Goal: Task Accomplishment & Management: Complete application form

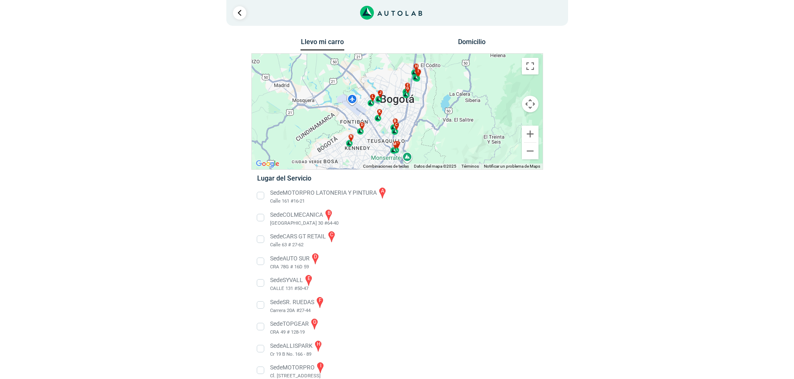
click at [260, 263] on li "Sede AUTO SUR d CRA 78G # 16D 59" at bounding box center [397, 261] width 292 height 19
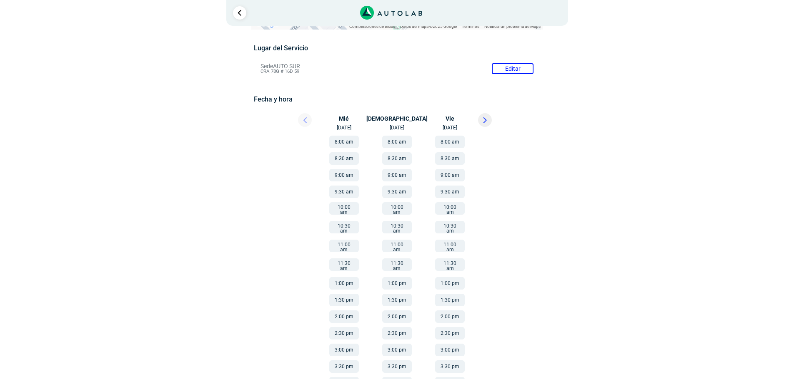
scroll to position [79, 0]
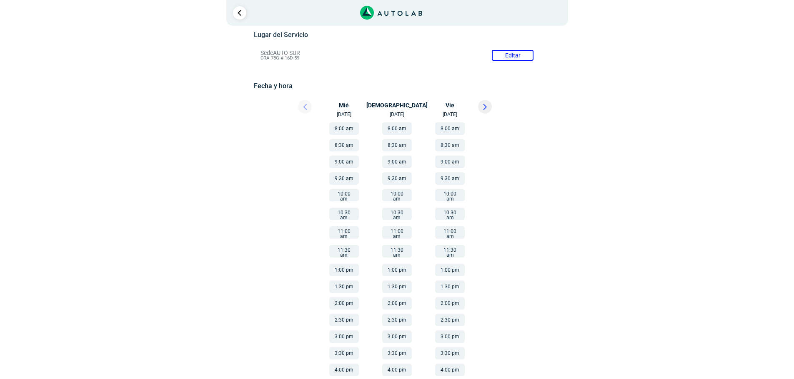
click at [347, 264] on button "1:00 pm" at bounding box center [344, 270] width 30 height 12
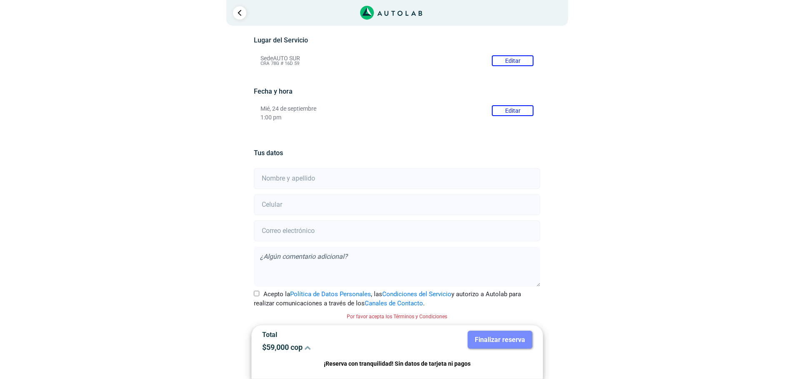
click at [278, 182] on input "text" at bounding box center [397, 178] width 286 height 21
type input "[PERSON_NAME]"
click at [287, 204] on input "number" at bounding box center [397, 205] width 286 height 21
type input "3143289802"
click at [303, 230] on input "email" at bounding box center [397, 231] width 286 height 21
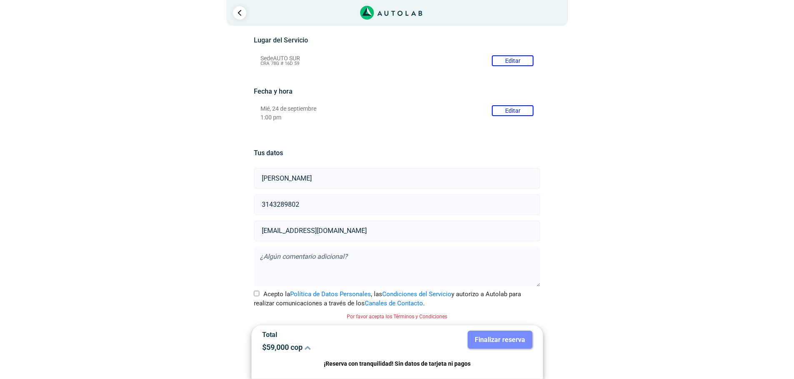
type input "[EMAIL_ADDRESS][DOMAIN_NAME]"
click at [255, 294] on input "Acepto la Política de Datos Personales , las Condiciones del Servicio y autoriz…" at bounding box center [256, 293] width 5 height 5
checkbox input "true"
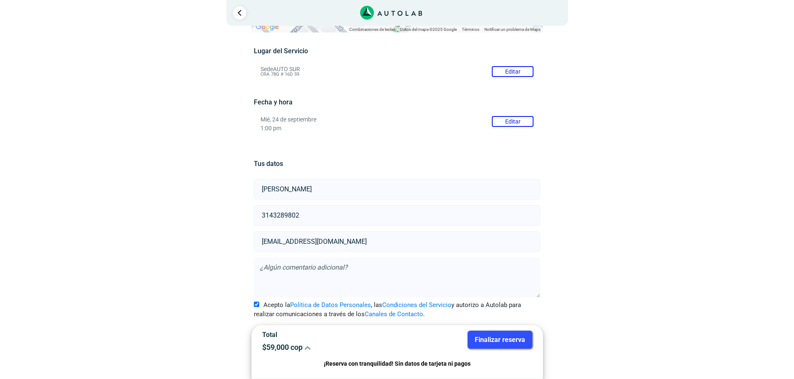
drag, startPoint x: 344, startPoint y: 217, endPoint x: 203, endPoint y: 222, distance: 141.7
click at [207, 222] on div "Llevo mi carro [GEOGRAPHIC_DATA] ← Mover a la izquierda → Mover a la derecha ↑ …" at bounding box center [397, 177] width 404 height 406
type input "3208582958"
click at [704, 208] on div "× ¡Reserva tranquilo! Sin datos de tarjeta ni pagos Aquí puedes ver tus servici…" at bounding box center [397, 159] width 794 height 442
click at [485, 339] on button "Finalizar reserva" at bounding box center [499, 340] width 65 height 18
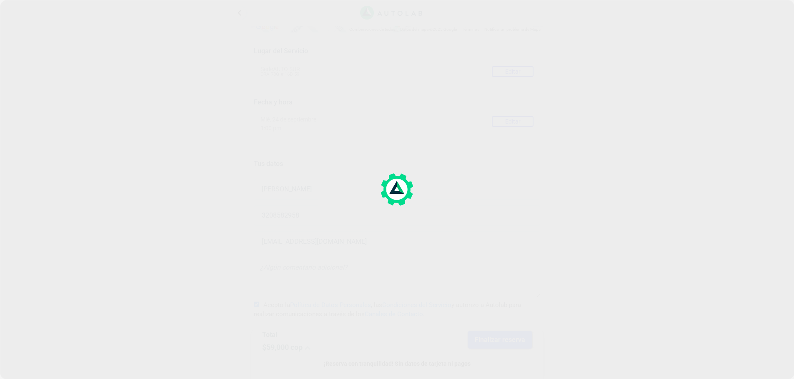
scroll to position [0, 0]
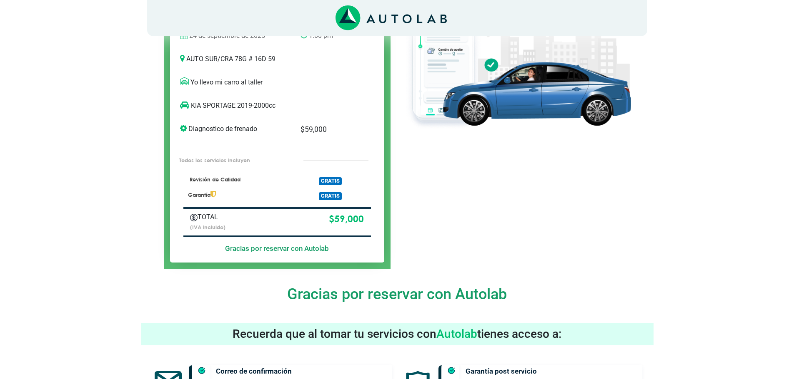
scroll to position [143, 0]
